Goal: Task Accomplishment & Management: Complete application form

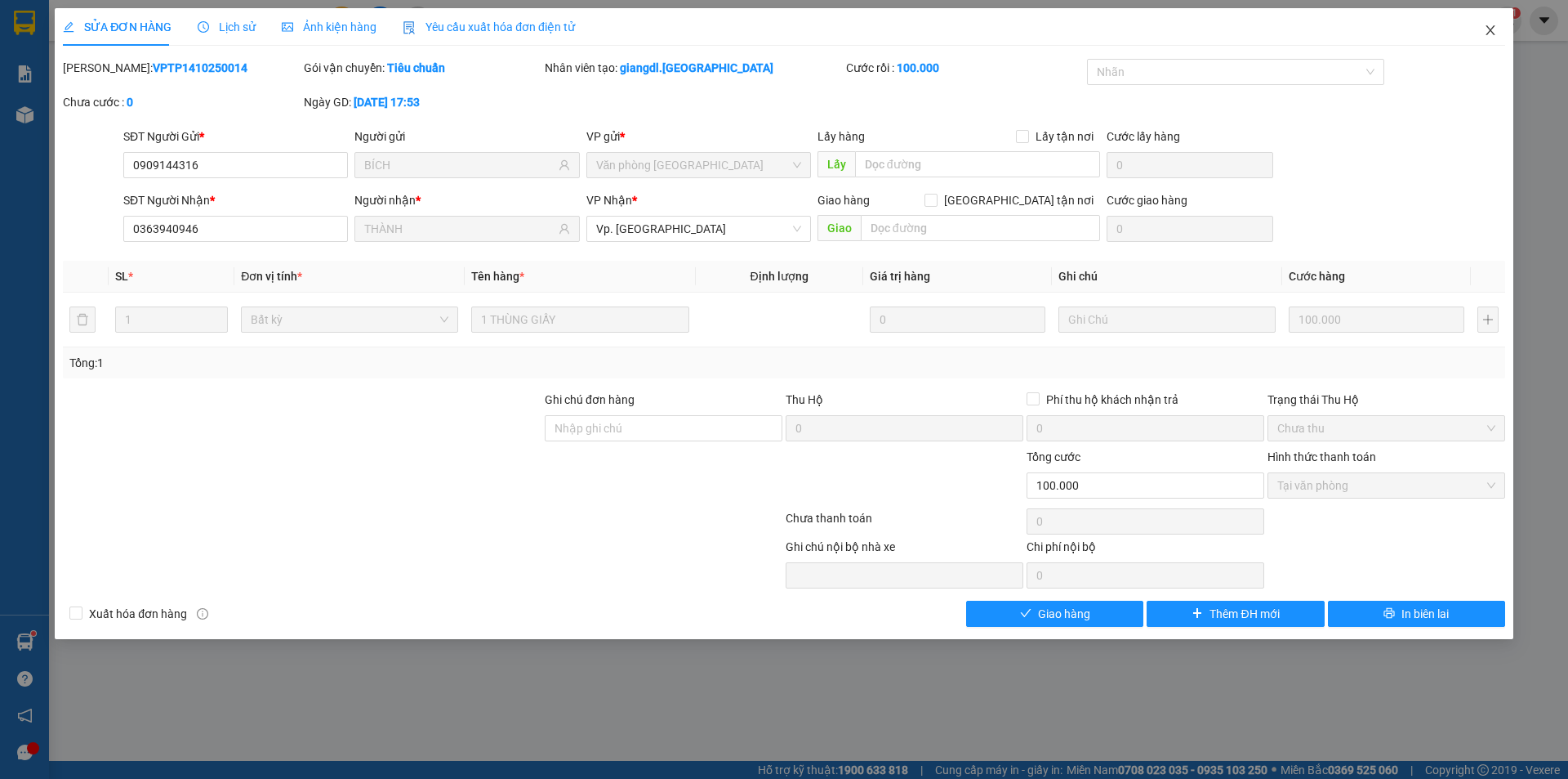
click at [1481, 35] on span "Close" at bounding box center [1491, 31] width 46 height 46
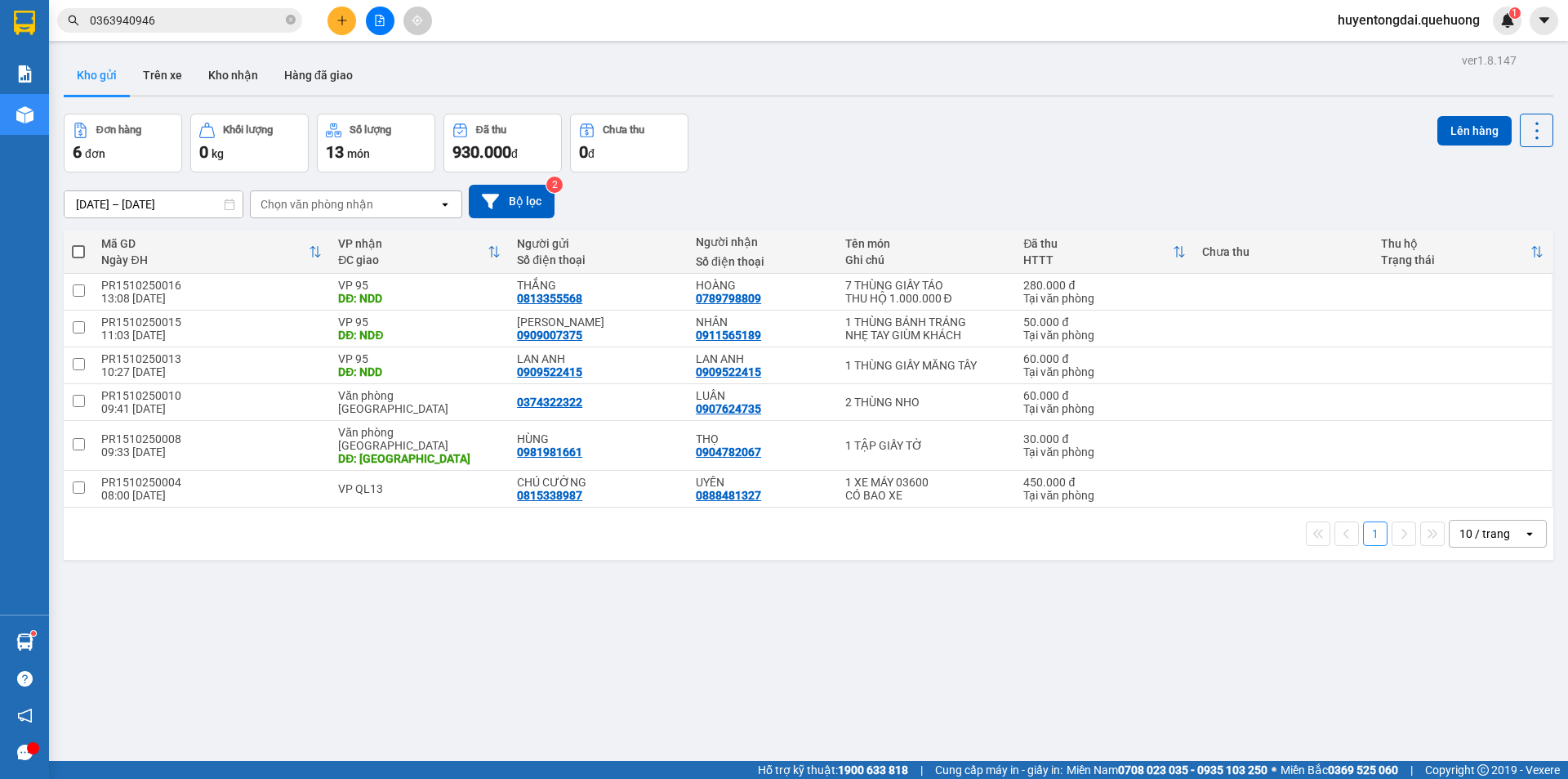
click at [340, 20] on icon "plus" at bounding box center [342, 21] width 12 height 12
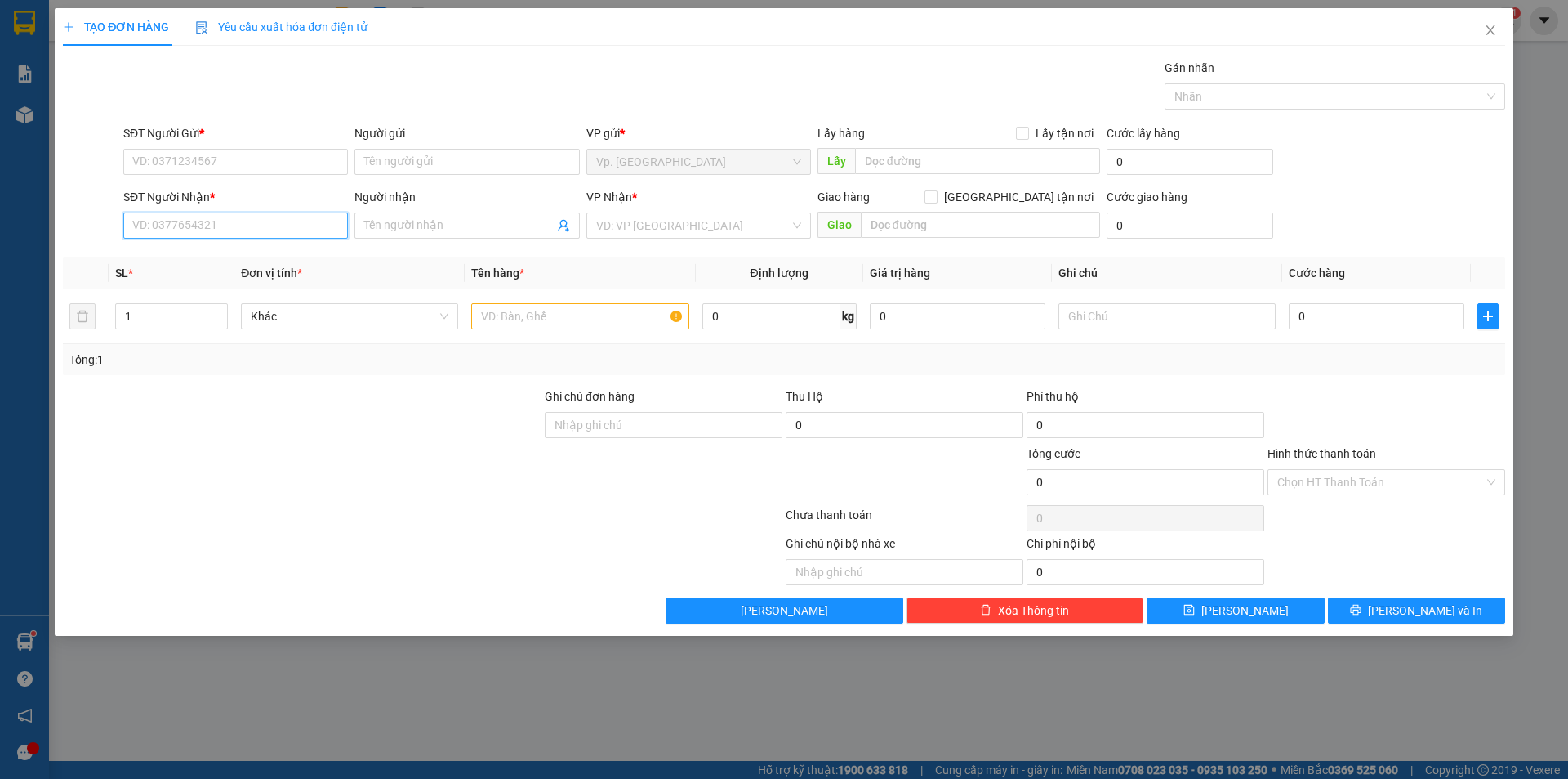
click at [238, 227] on input "SĐT Người Nhận *" at bounding box center [235, 225] width 225 height 26
click at [185, 256] on div "0901892435 - K TÊN" at bounding box center [235, 258] width 205 height 18
type input "0901892435"
type input "K TÊN"
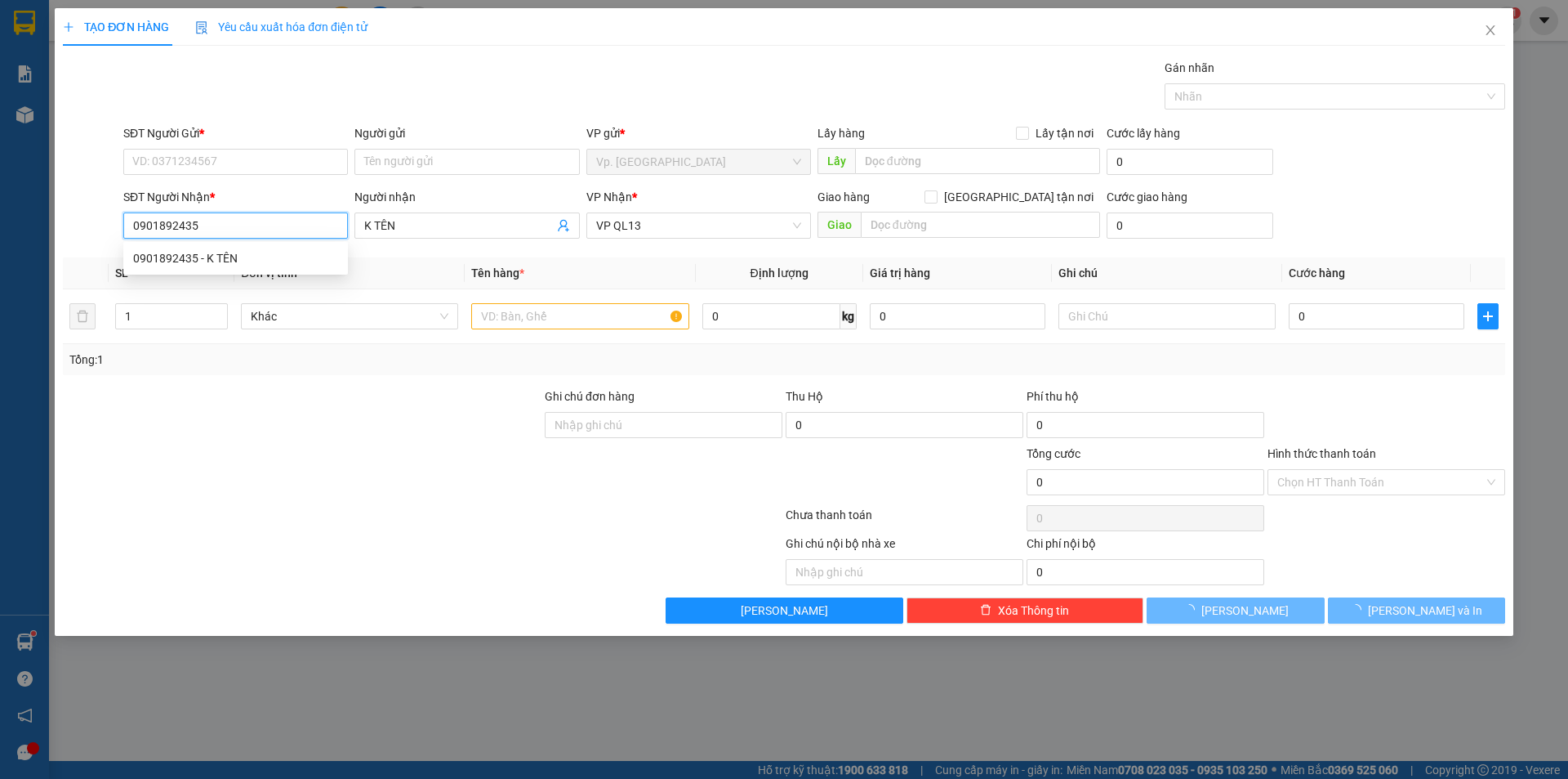
type input "50.000"
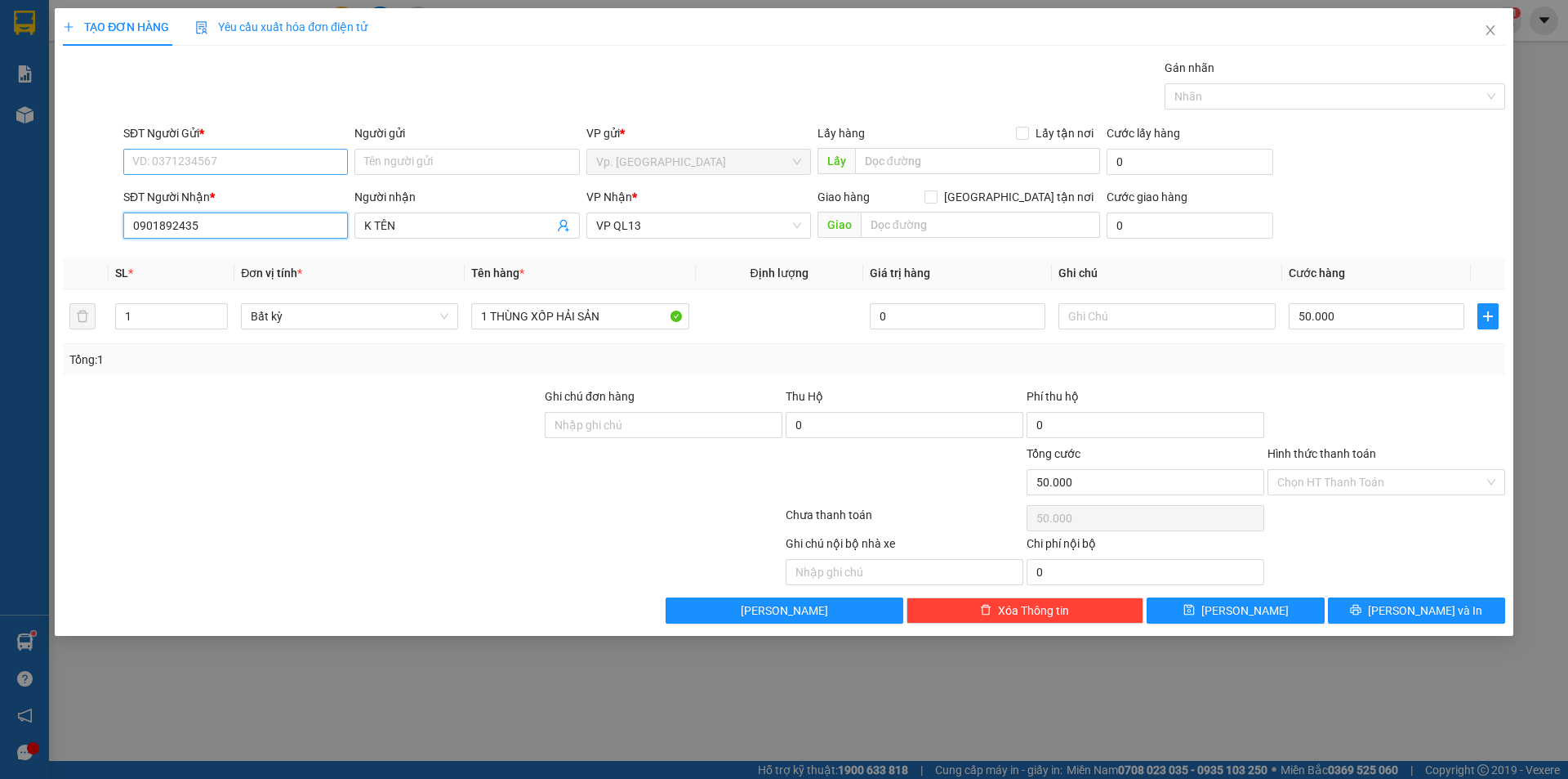
type input "0901892435"
click at [185, 160] on input "SĐT Người Gửi *" at bounding box center [235, 162] width 225 height 26
type input "0915499904"
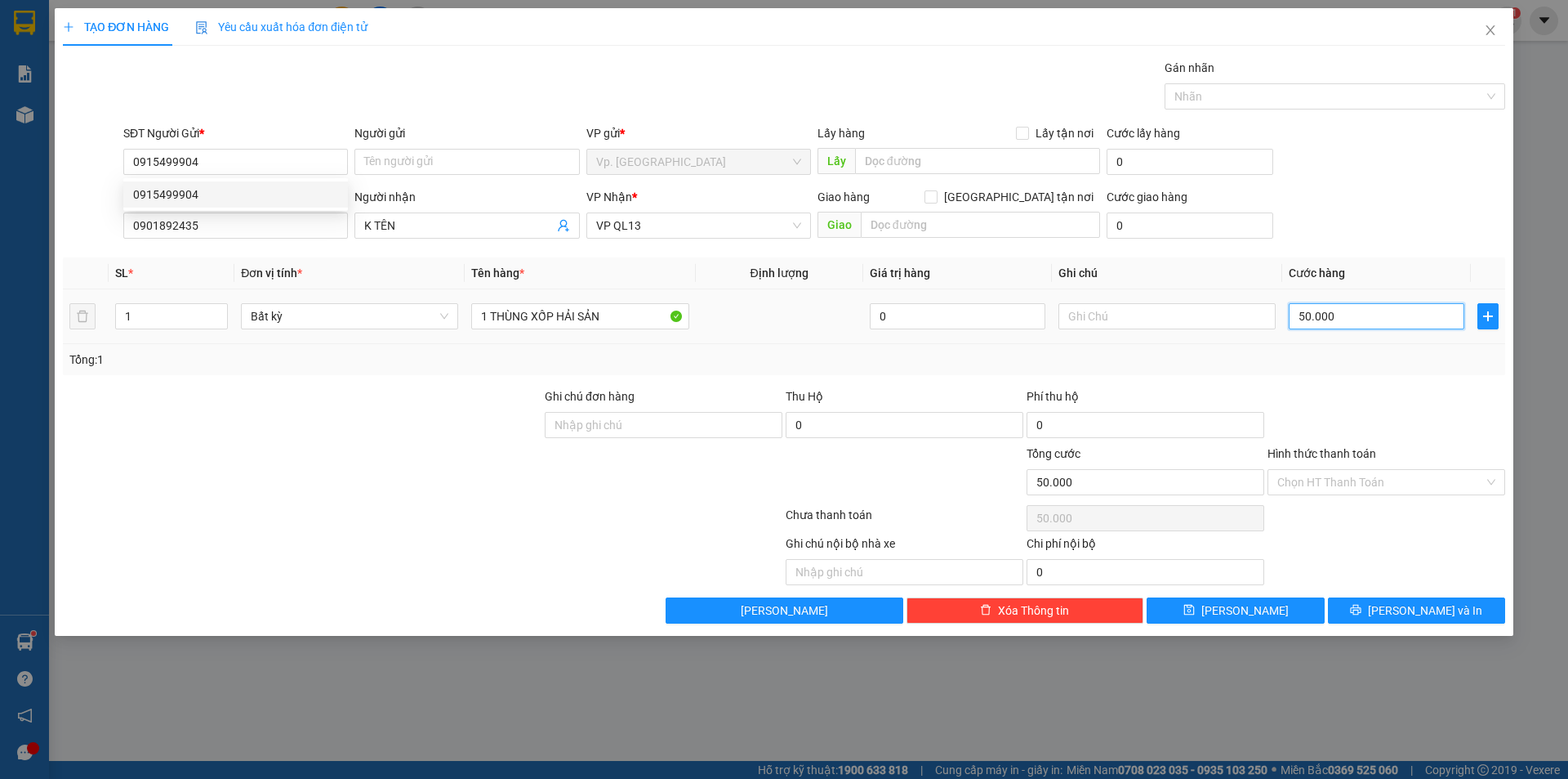
click at [1311, 313] on input "50.000" at bounding box center [1377, 317] width 176 height 26
type input "4"
type input "40"
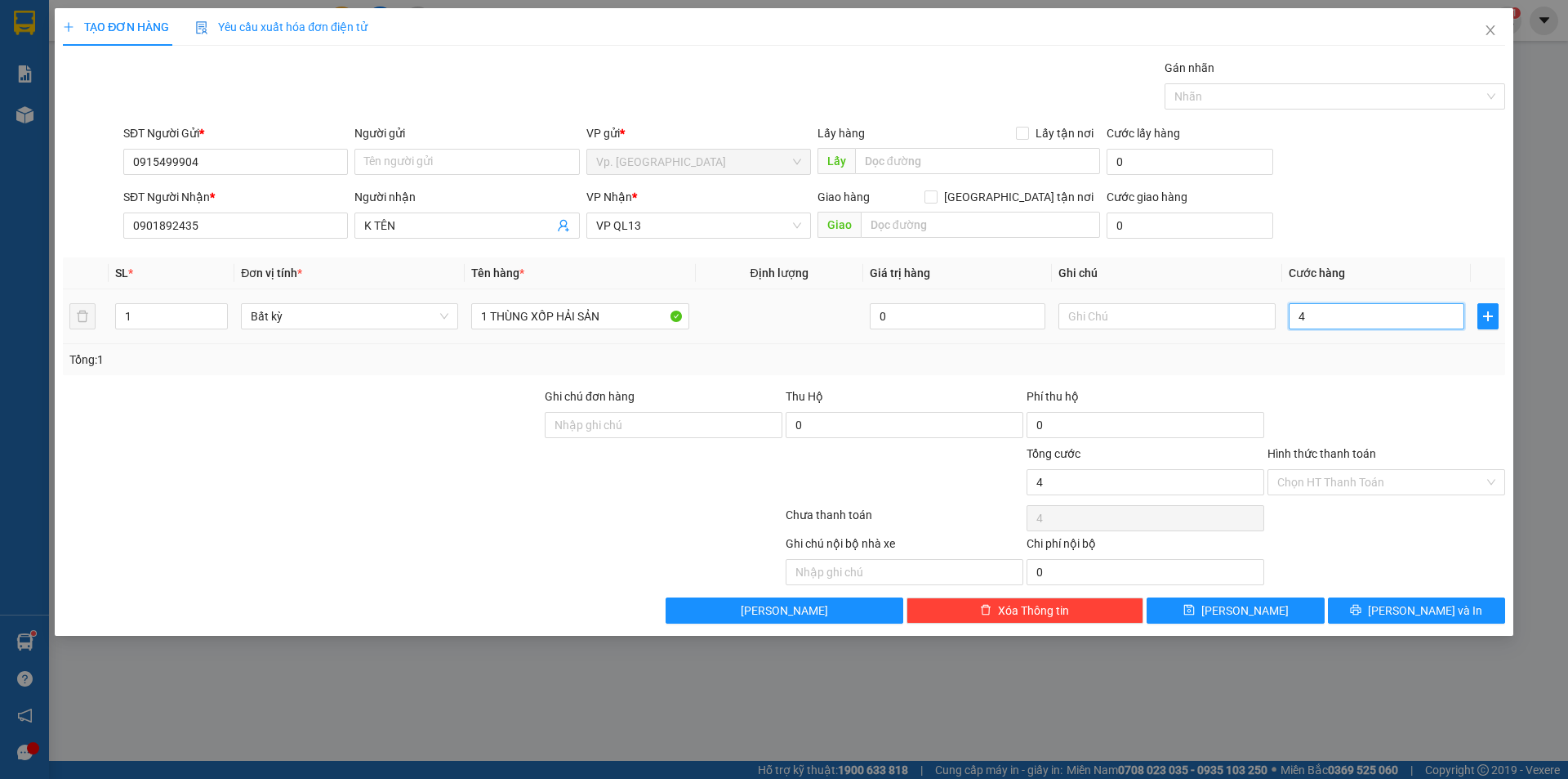
type input "40"
type input "40.000"
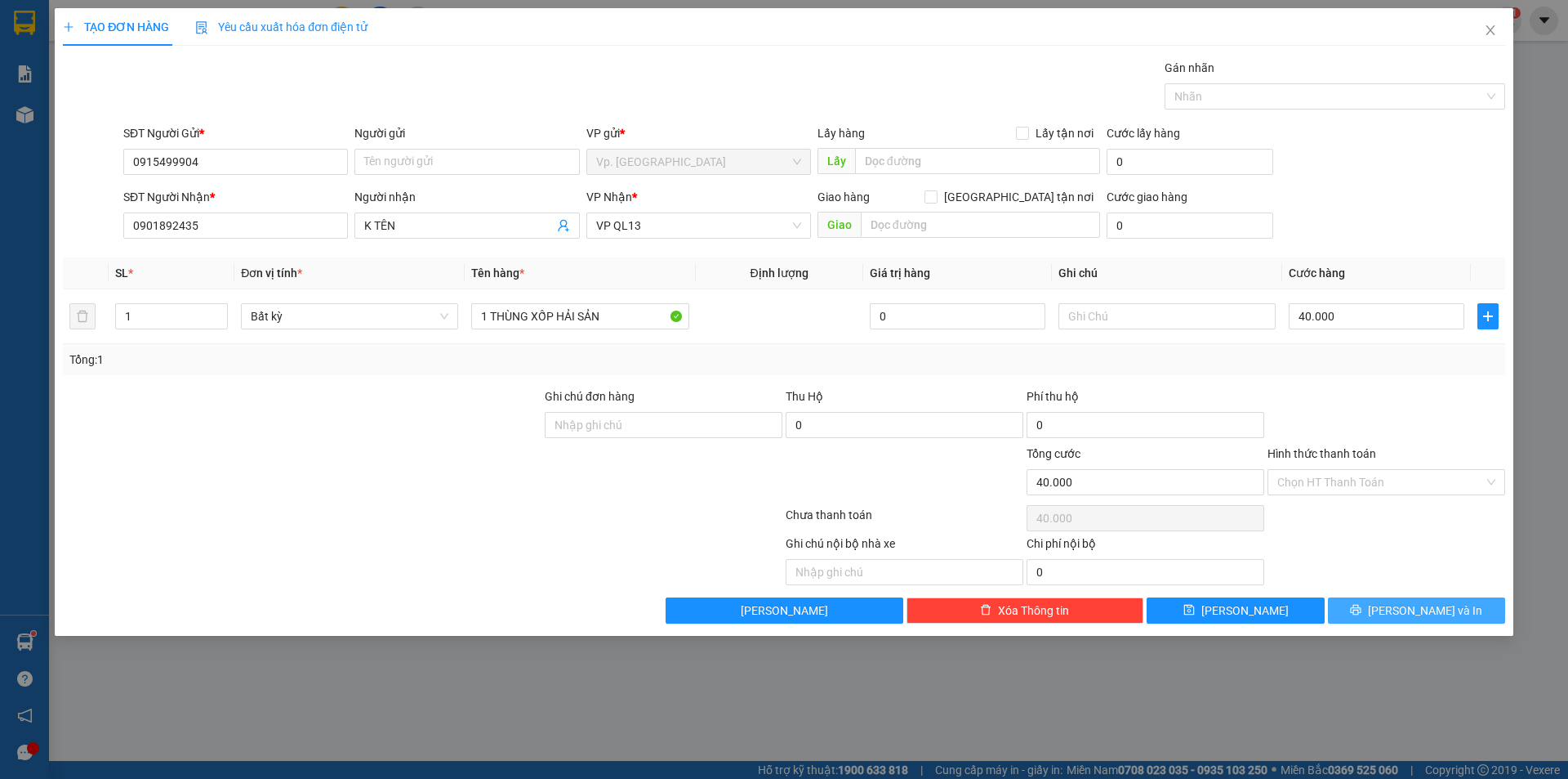
click at [1362, 605] on icon "printer" at bounding box center [1356, 610] width 11 height 11
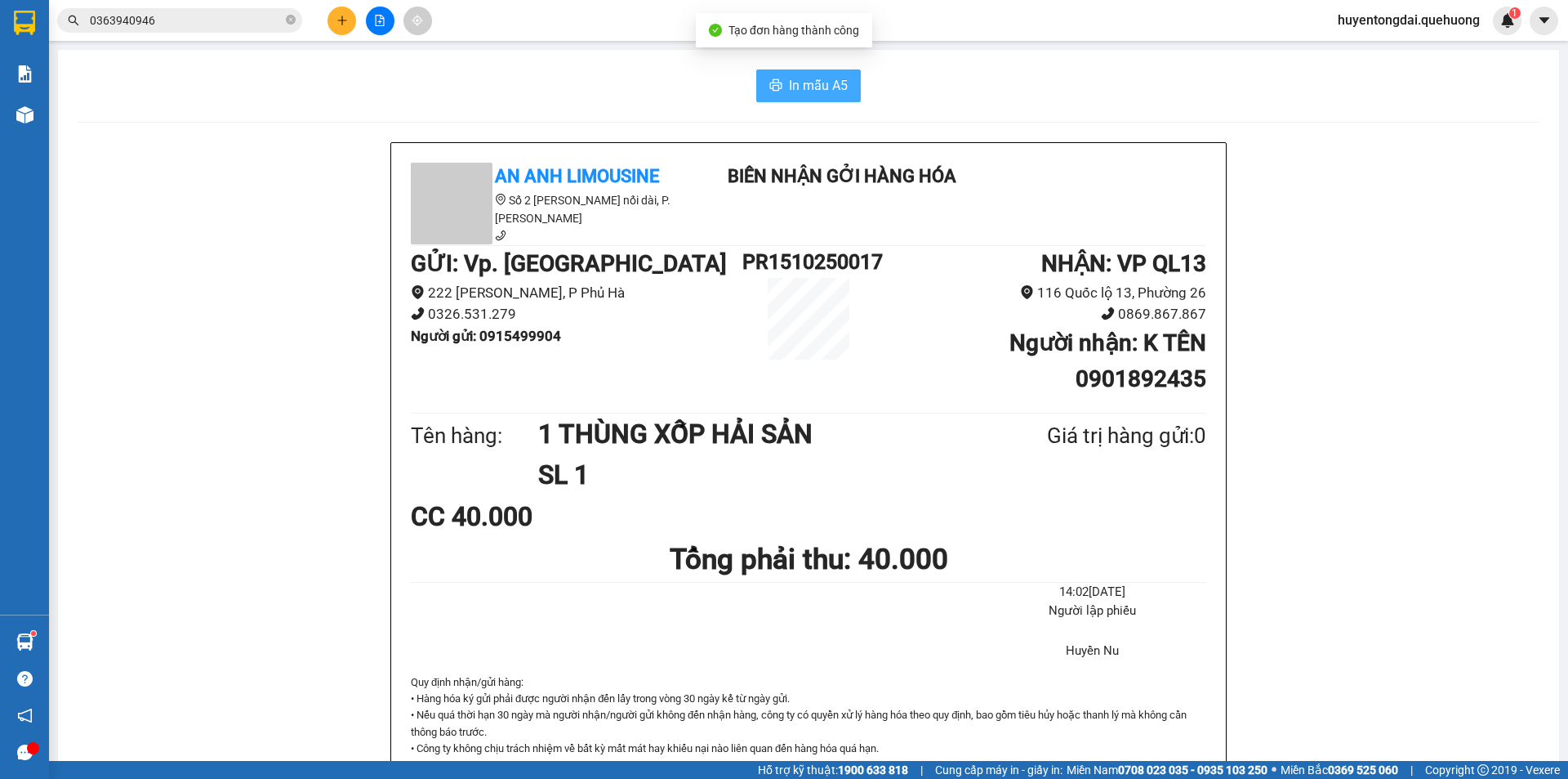
click at [828, 90] on span "In mẫu A5" at bounding box center [818, 85] width 59 height 21
